Goal: Transaction & Acquisition: Purchase product/service

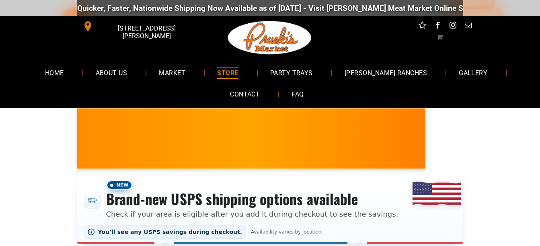
click at [238, 75] on span "STORE" at bounding box center [227, 73] width 21 height 12
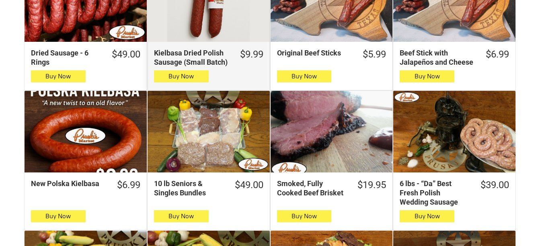
scroll to position [362, 0]
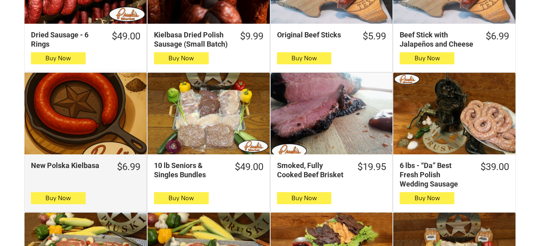
click at [86, 117] on div "New Polska Kielbasa" at bounding box center [86, 114] width 122 height 82
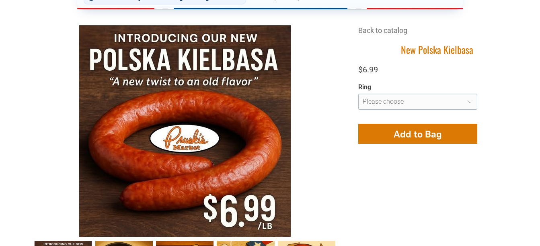
scroll to position [245, 0]
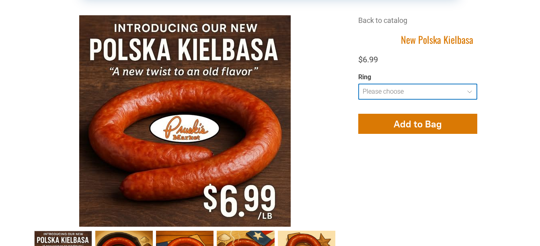
click at [470, 93] on select "**********" at bounding box center [417, 92] width 119 height 16
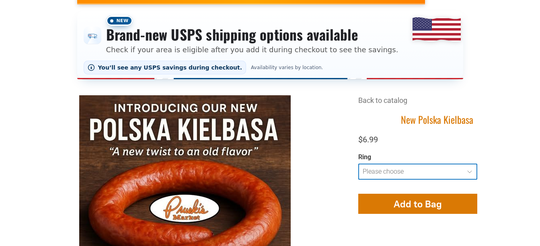
scroll to position [45, 0]
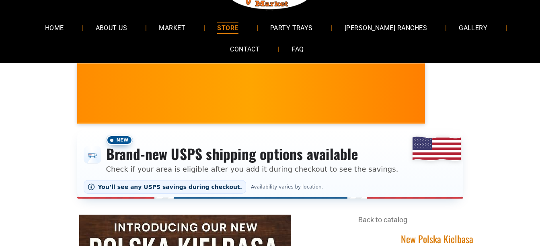
click at [238, 28] on span "STORE" at bounding box center [227, 28] width 21 height 12
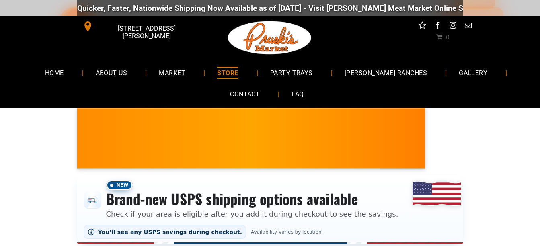
click at [238, 74] on span "STORE" at bounding box center [227, 73] width 21 height 12
click at [64, 75] on span "HOME" at bounding box center [54, 73] width 19 height 12
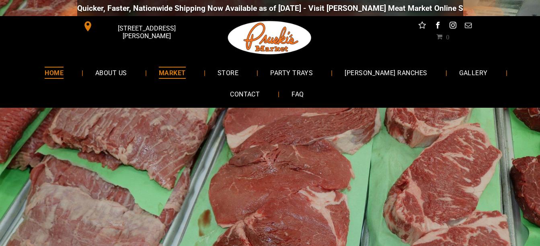
click at [184, 74] on span "MARKET" at bounding box center [172, 73] width 27 height 12
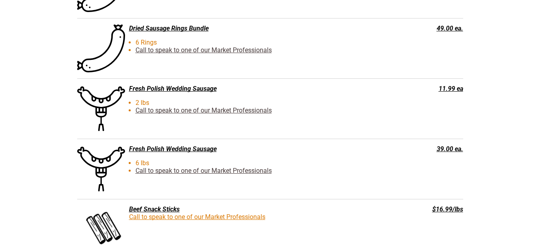
scroll to position [1442, 0]
